Goal: Task Accomplishment & Management: Complete application form

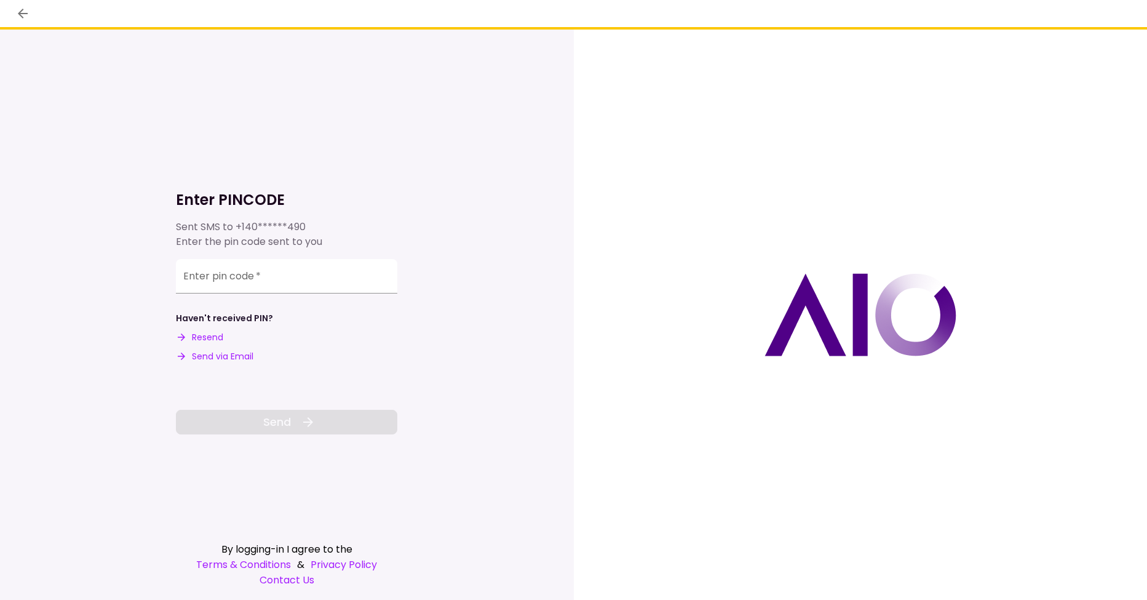
drag, startPoint x: 49, startPoint y: 316, endPoint x: 50, endPoint y: 325, distance: 9.3
click at [49, 316] on div "Enter PINCODE Sent SMS to +140******490 Enter the pin code sent to you Enter pi…" at bounding box center [287, 315] width 574 height 570
click at [254, 280] on input "Enter pin code   *" at bounding box center [286, 276] width 221 height 34
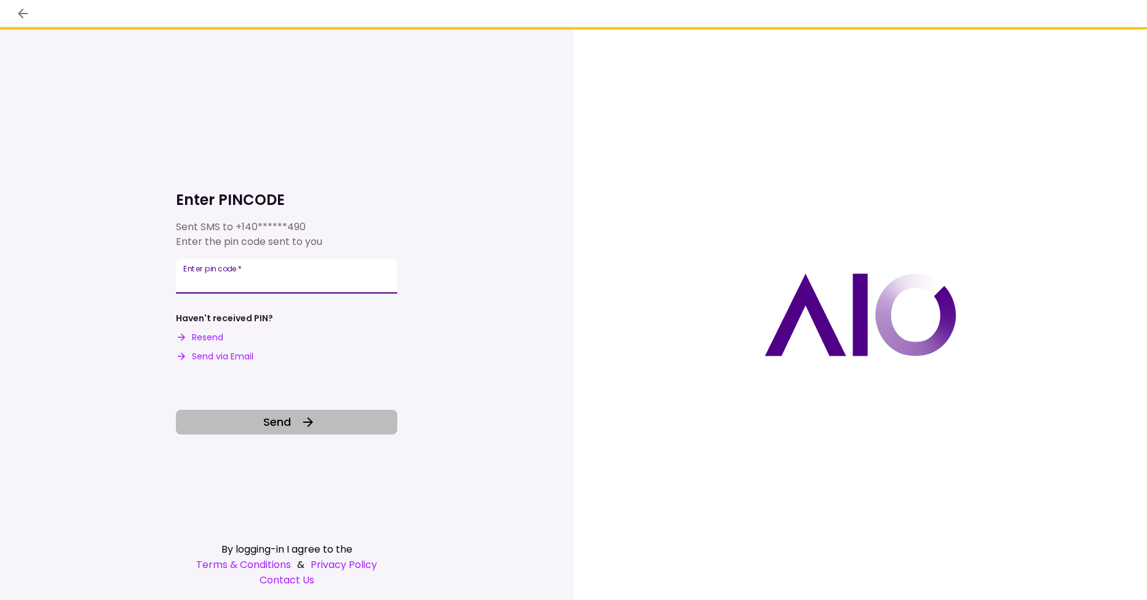
type input "******"
click at [300, 418] on button "Send" at bounding box center [286, 422] width 221 height 25
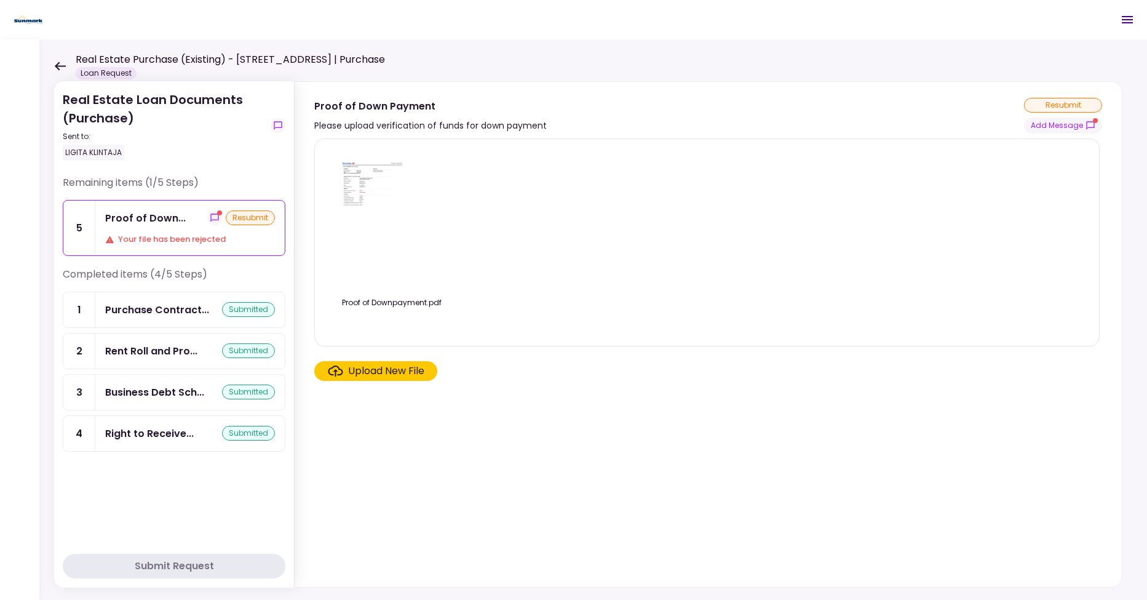
click at [399, 369] on div "Upload New File" at bounding box center [386, 371] width 76 height 15
click at [0, 0] on input "Upload New File" at bounding box center [0, 0] width 0 height 0
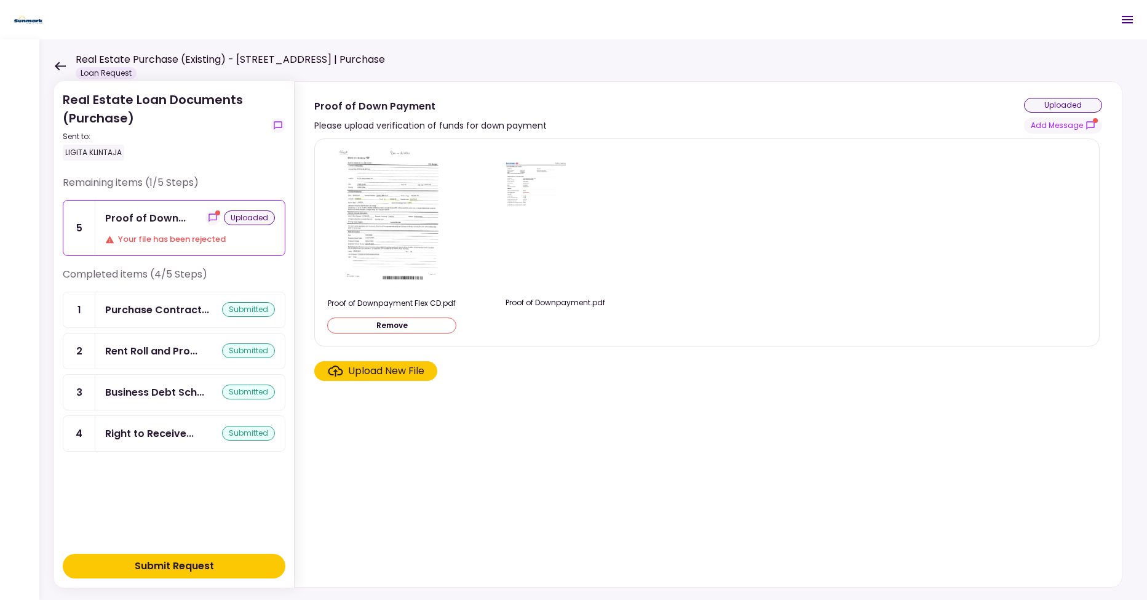
click at [1070, 104] on div "uploaded" at bounding box center [1063, 105] width 78 height 15
click at [497, 431] on section "Proof of Downpayment Flex CD.pdf Remove Proof of Downpayment.pdf Upload New File" at bounding box center [708, 360] width 788 height 444
click at [158, 565] on div "Submit Request" at bounding box center [174, 566] width 79 height 15
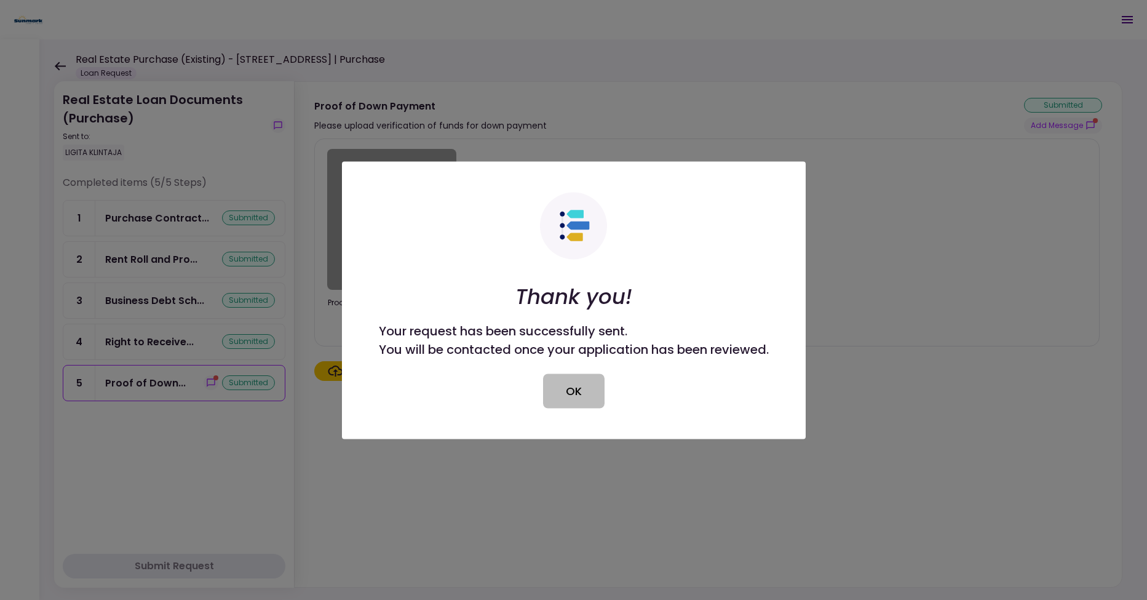
click at [579, 383] on button "OK" at bounding box center [574, 390] width 62 height 34
